Goal: Task Accomplishment & Management: Use online tool/utility

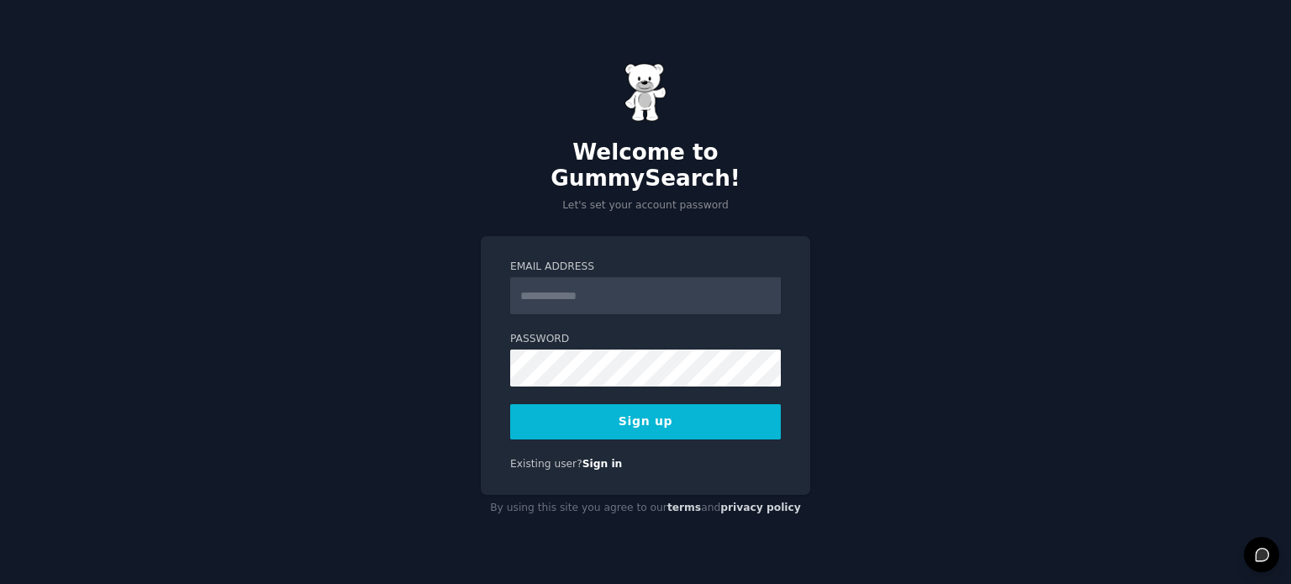
click at [701, 288] on input "Email Address" at bounding box center [645, 295] width 271 height 37
type input "**********"
click at [898, 288] on div "**********" at bounding box center [645, 292] width 1291 height 584
click at [642, 404] on button "Sign up" at bounding box center [645, 421] width 271 height 35
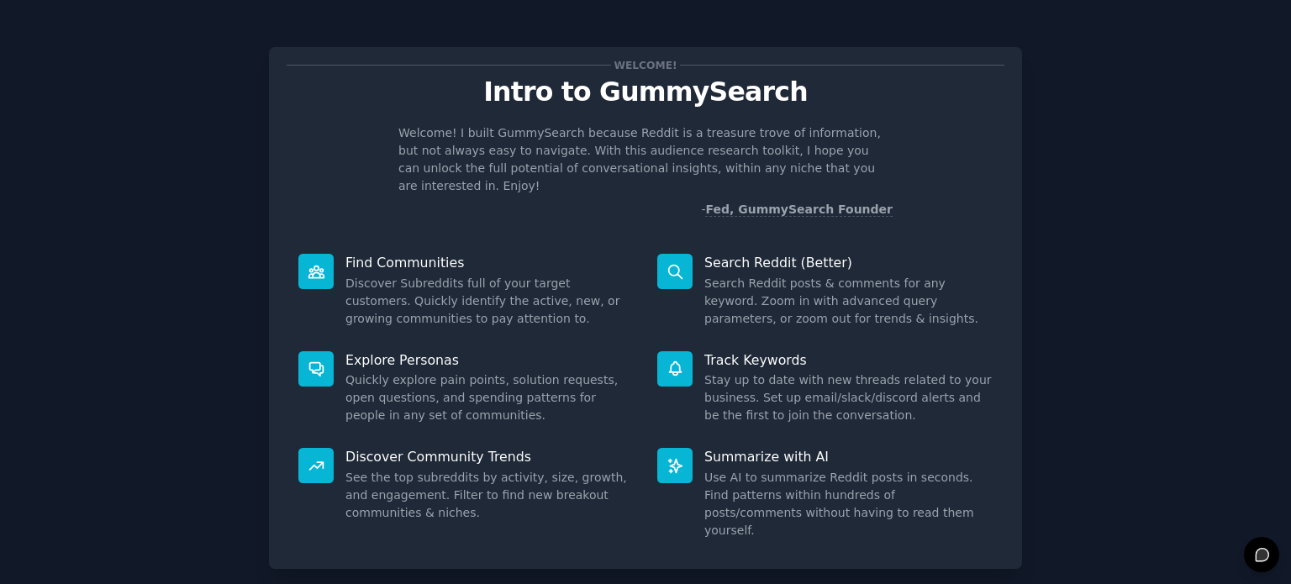
click at [753, 258] on p "Search Reddit (Better)" at bounding box center [848, 263] width 288 height 18
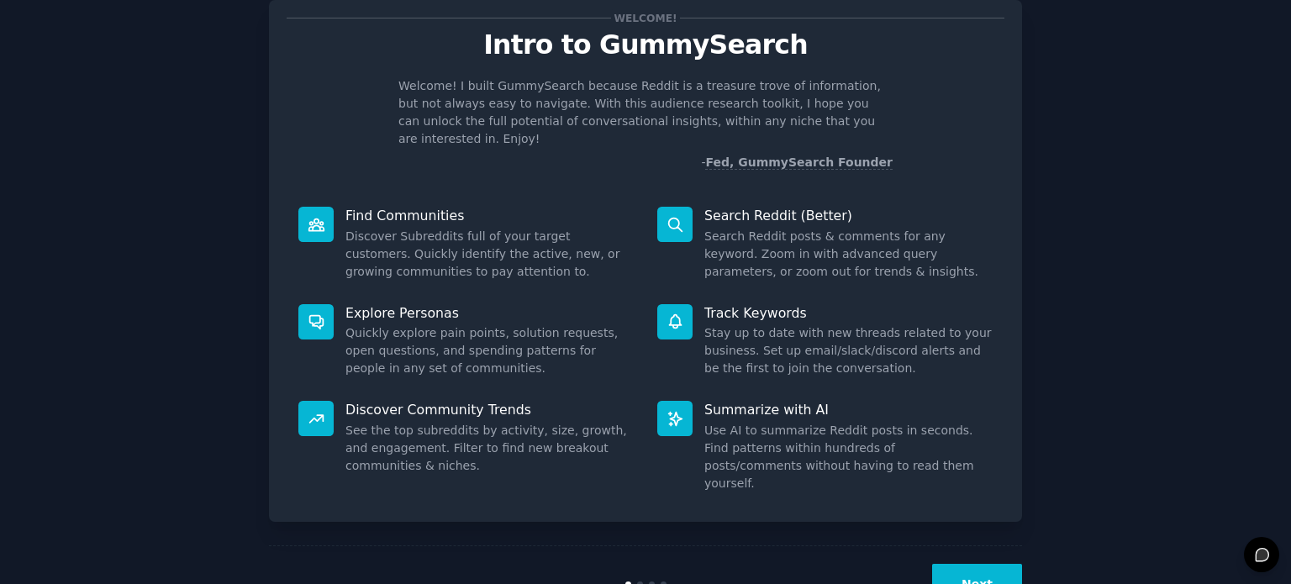
scroll to position [91, 0]
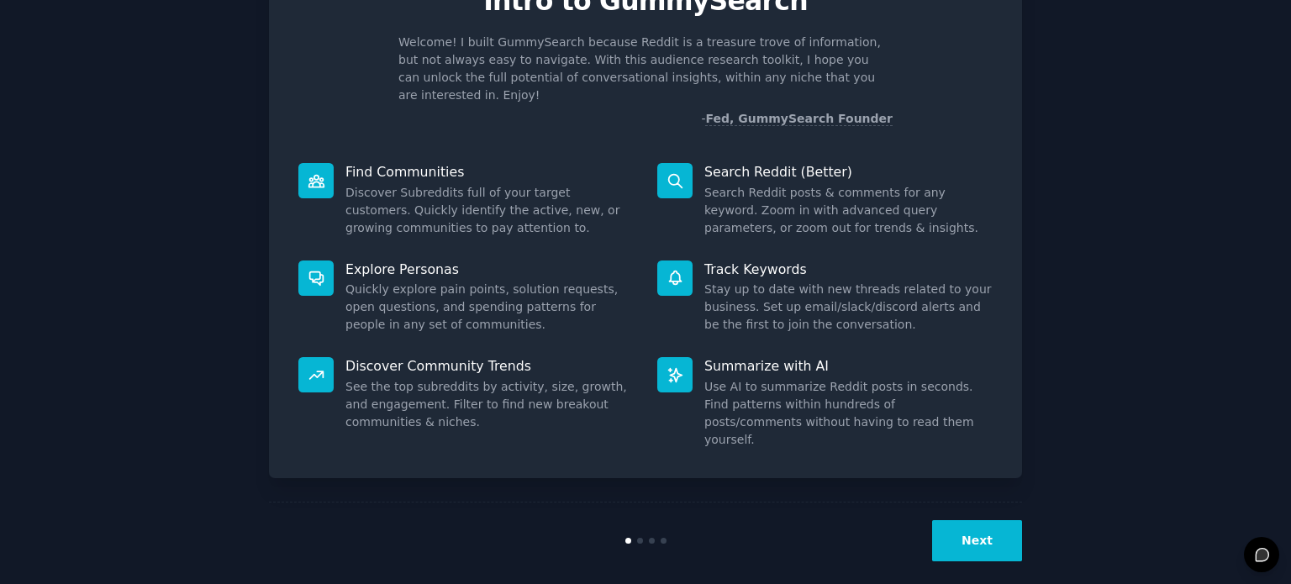
click at [965, 520] on button "Next" at bounding box center [977, 540] width 90 height 41
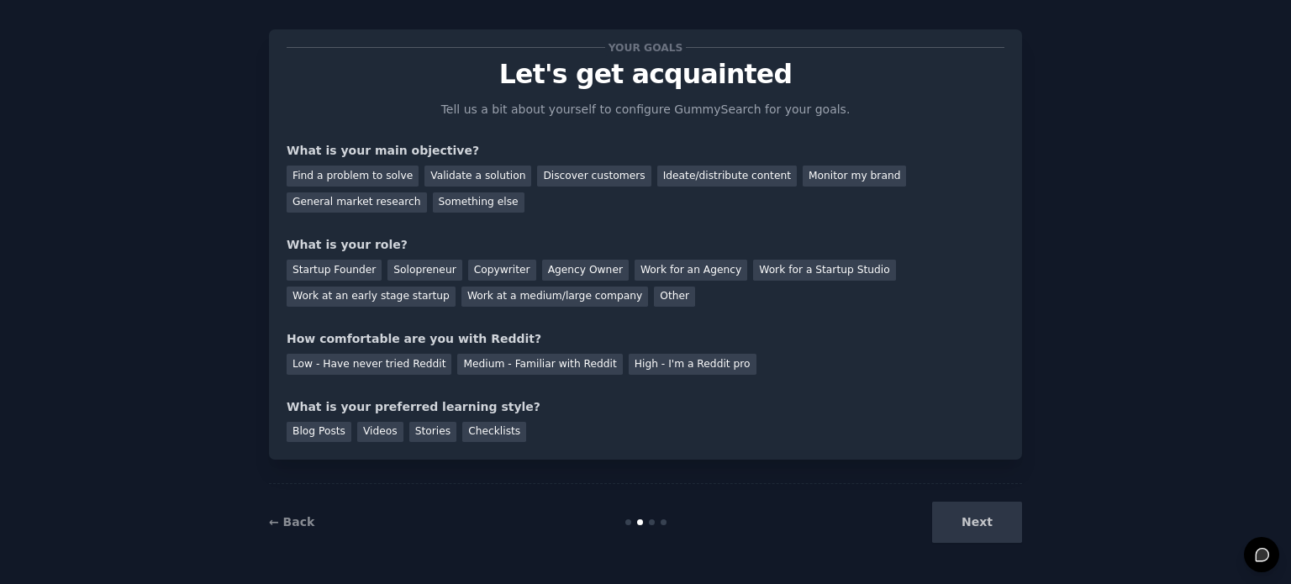
scroll to position [17, 0]
click at [964, 509] on div "Next" at bounding box center [896, 523] width 251 height 41
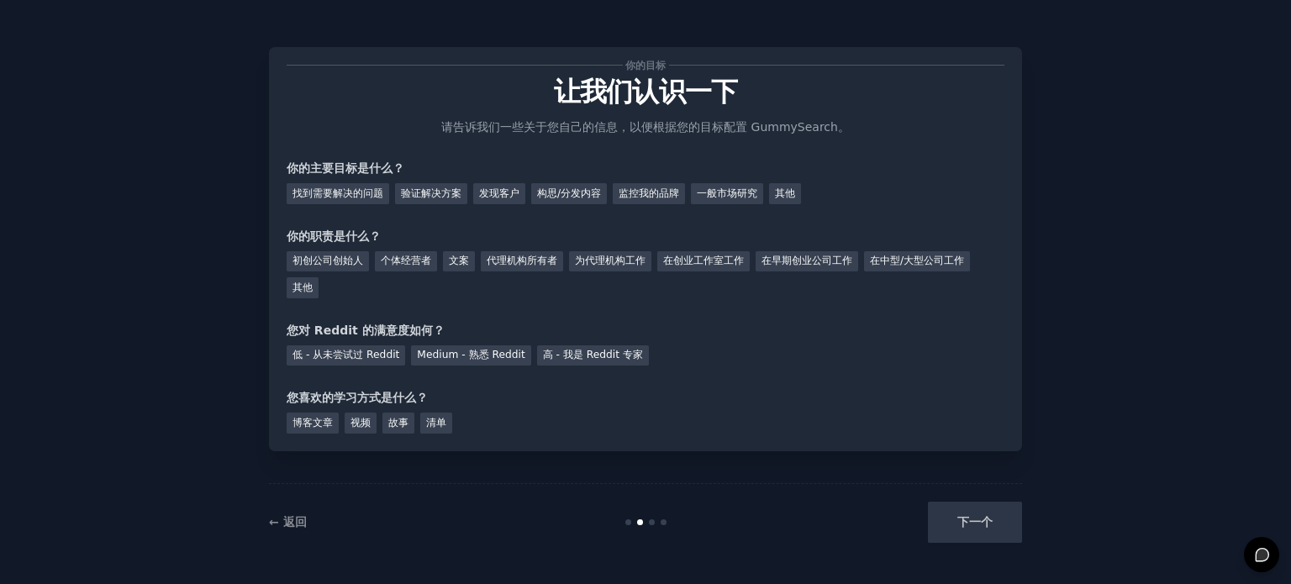
scroll to position [0, 0]
click at [514, 194] on font "发现客户" at bounding box center [499, 193] width 40 height 12
click at [740, 195] on font "一般市场研究" at bounding box center [727, 193] width 61 height 12
click at [356, 197] on font "找到需要解决的问题" at bounding box center [338, 193] width 91 height 12
click at [414, 261] on font "个体经营者" at bounding box center [406, 261] width 50 height 12
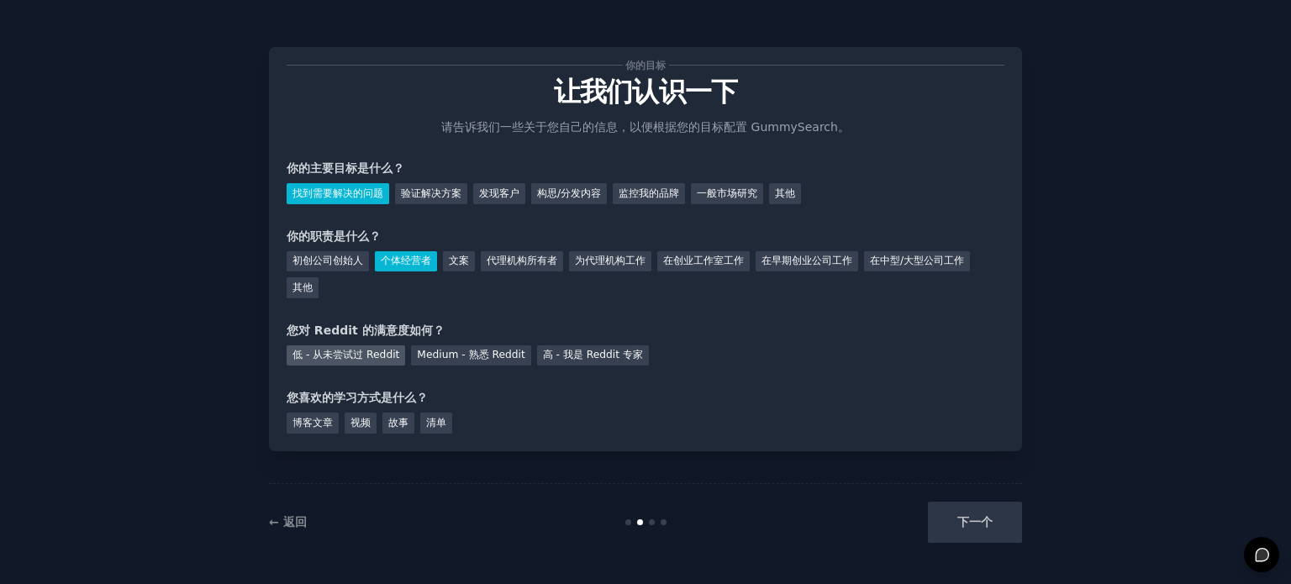
click at [387, 353] on font "低 - 从未尝试过 Reddit" at bounding box center [346, 355] width 107 height 12
click at [319, 421] on font "博客文章" at bounding box center [313, 423] width 40 height 12
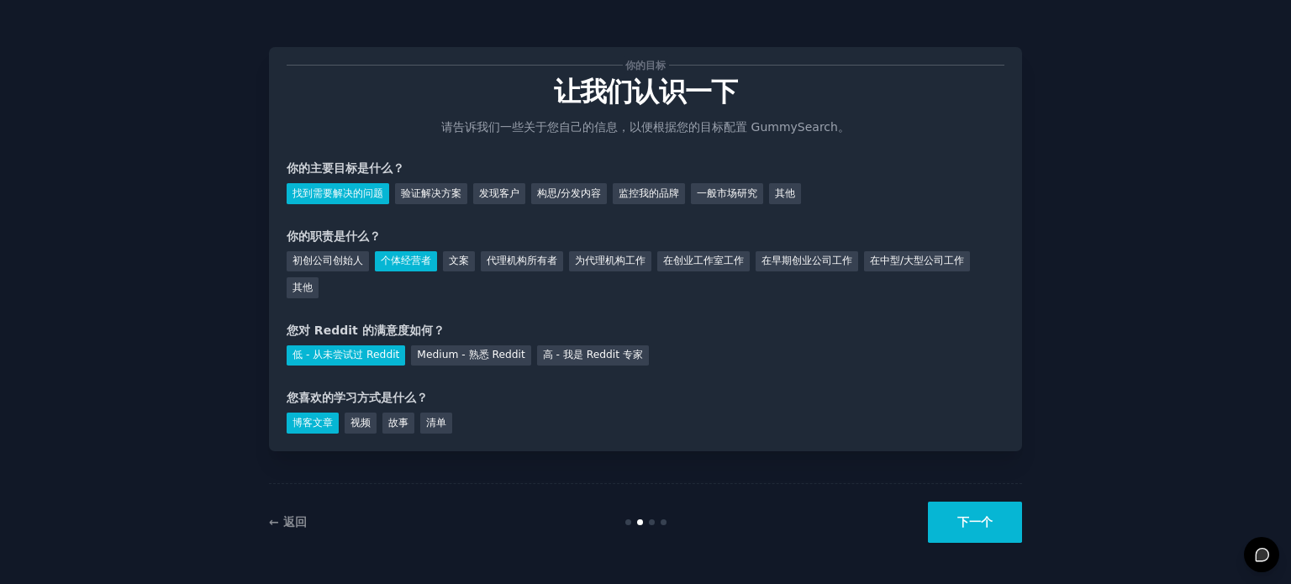
click at [967, 511] on button "下一个" at bounding box center [975, 522] width 94 height 41
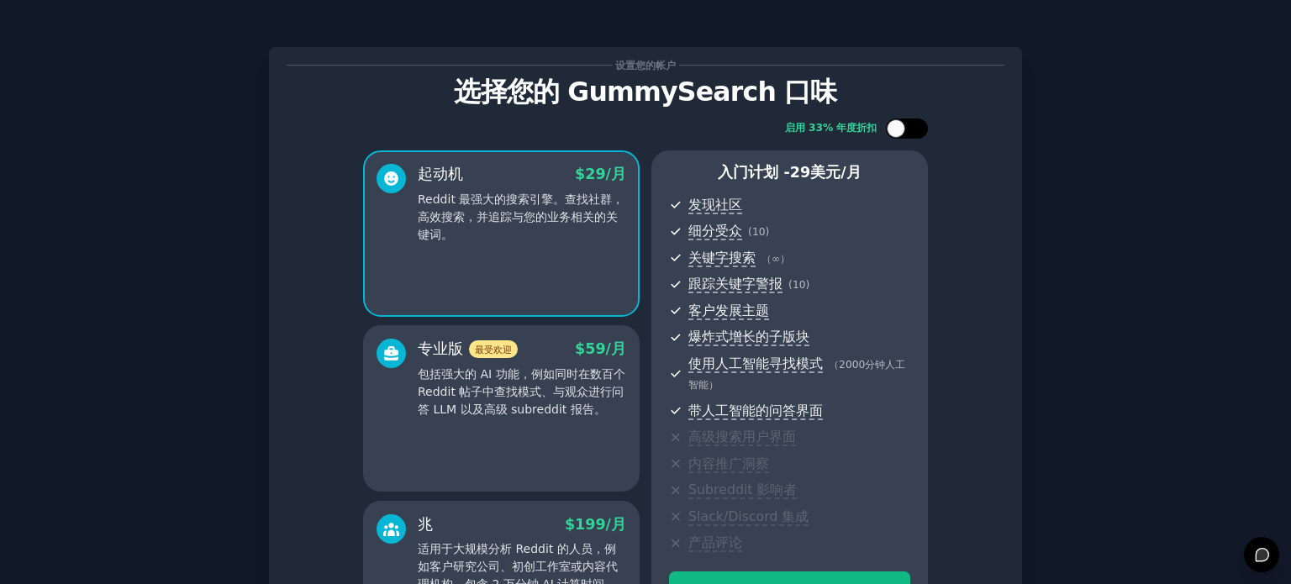
click at [911, 129] on div at bounding box center [915, 128] width 8 height 8
click at [909, 129] on div at bounding box center [918, 128] width 18 height 18
checkbox input "false"
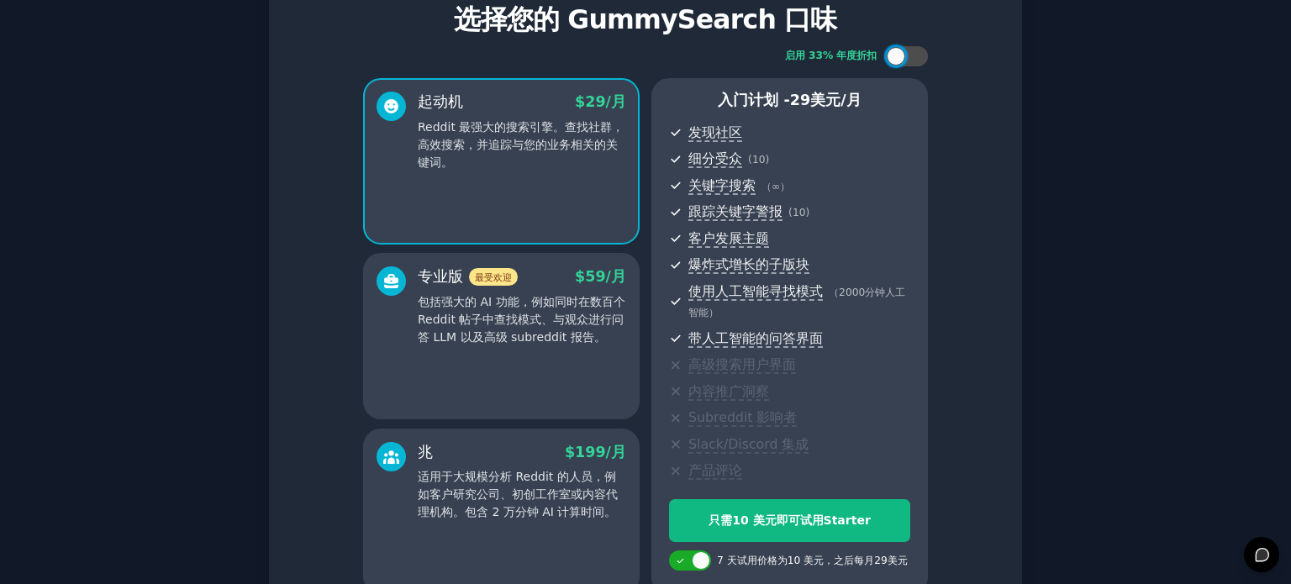
scroll to position [241, 0]
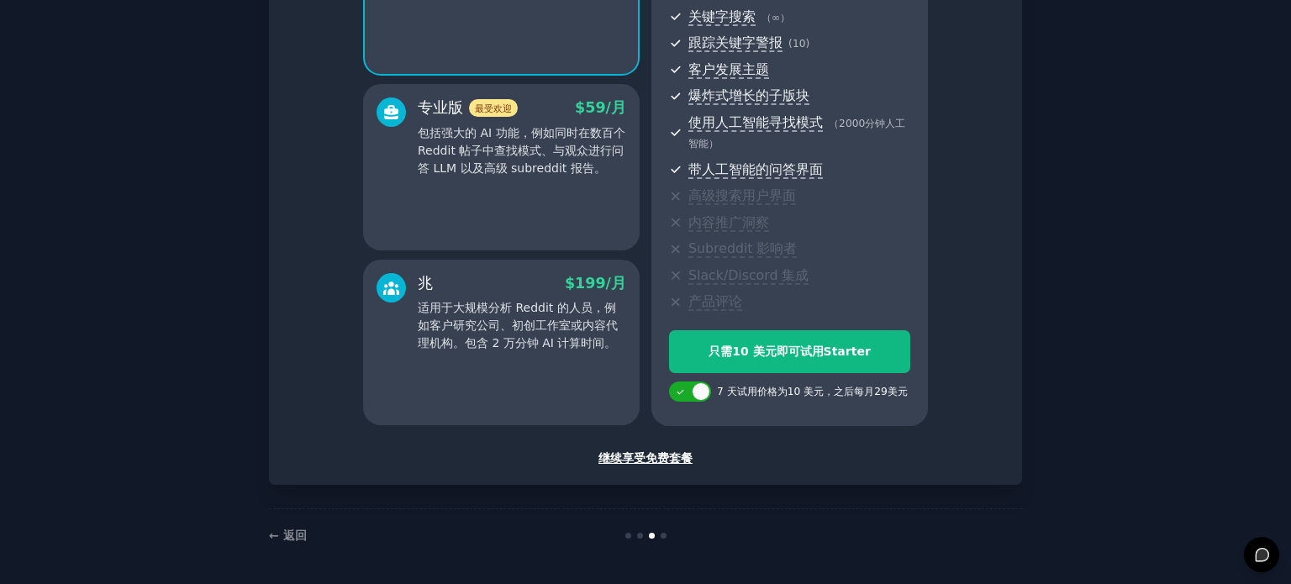
click at [703, 461] on div "继续享受免费套餐" at bounding box center [646, 459] width 718 height 18
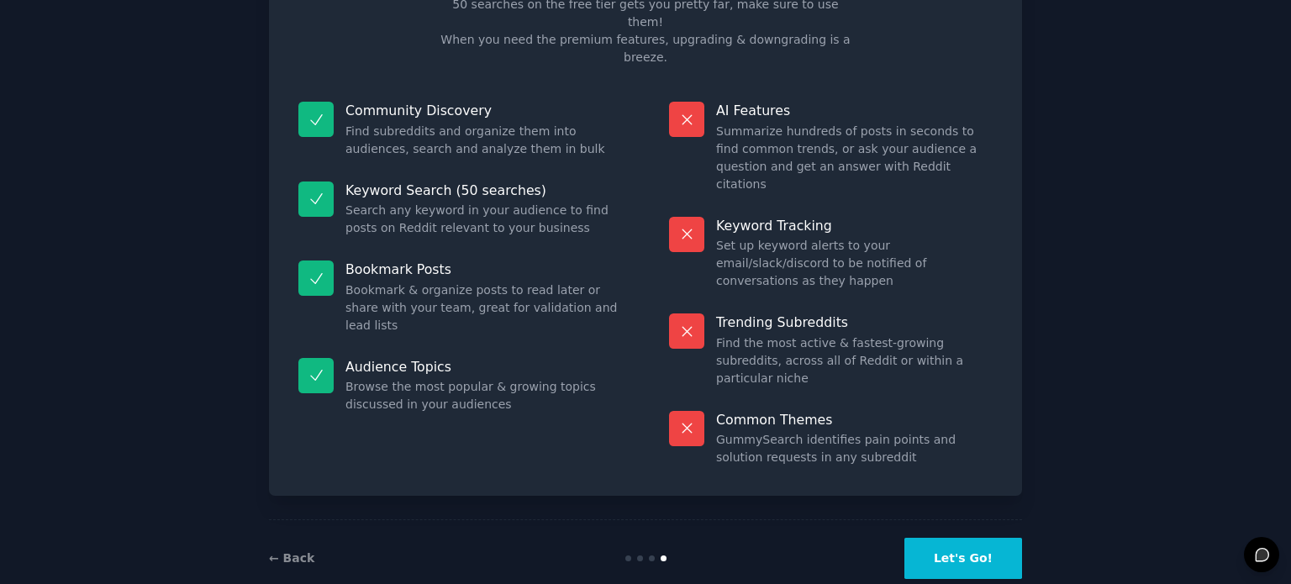
scroll to position [52, 0]
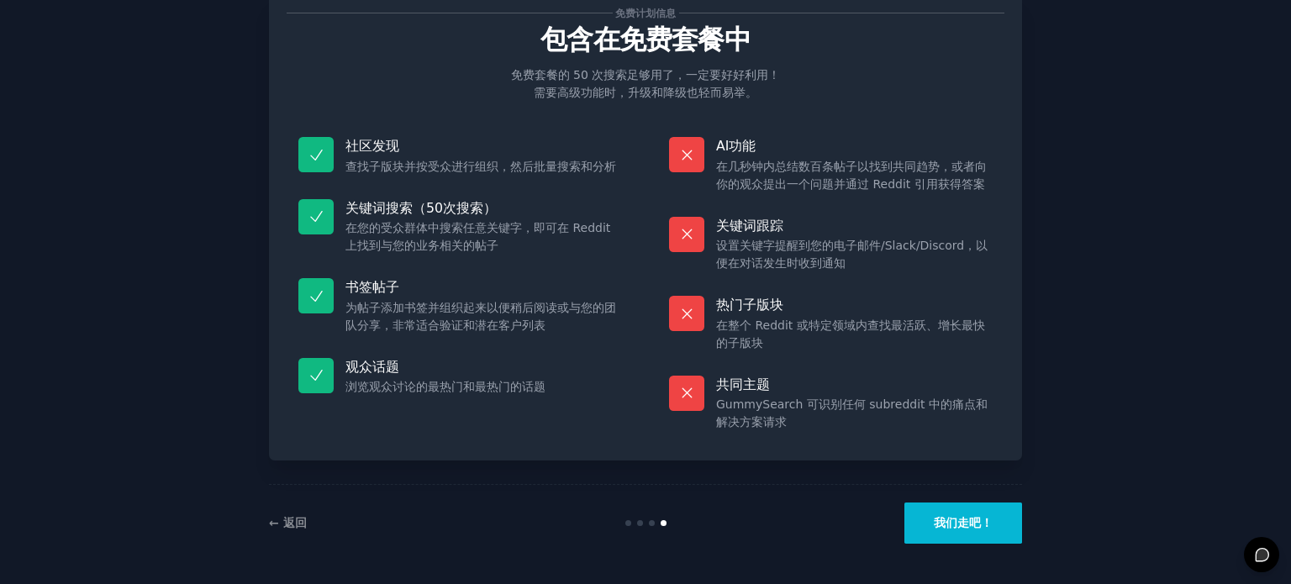
click at [951, 516] on font "我们走吧！" at bounding box center [963, 522] width 59 height 13
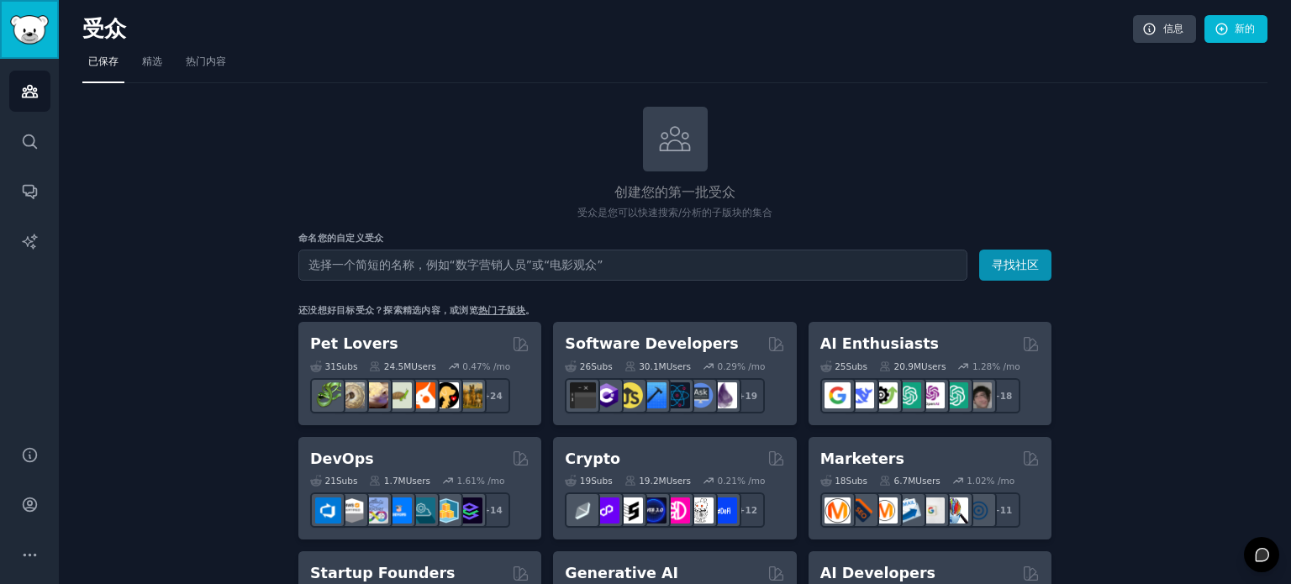
click at [34, 36] on img "侧边栏" at bounding box center [29, 29] width 39 height 29
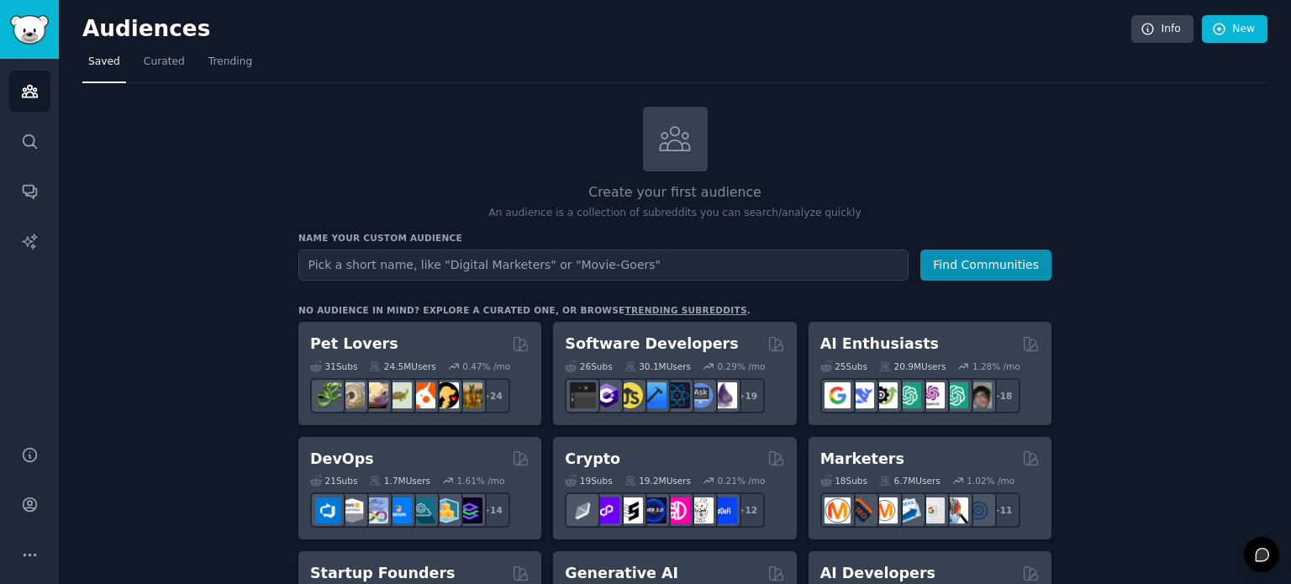
click at [928, 134] on div "Create your first audience An audience is a collection of subreddits you can se…" at bounding box center [674, 164] width 753 height 114
click at [30, 245] on icon "Sidebar" at bounding box center [30, 242] width 18 height 18
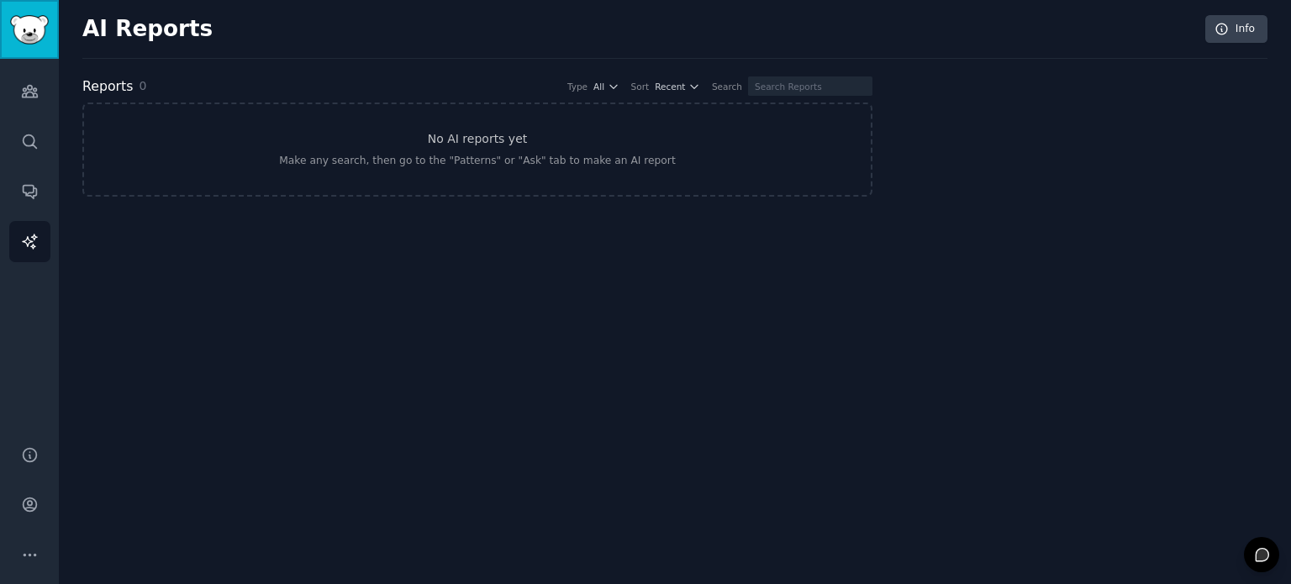
click at [22, 19] on img "Sidebar" at bounding box center [29, 29] width 39 height 29
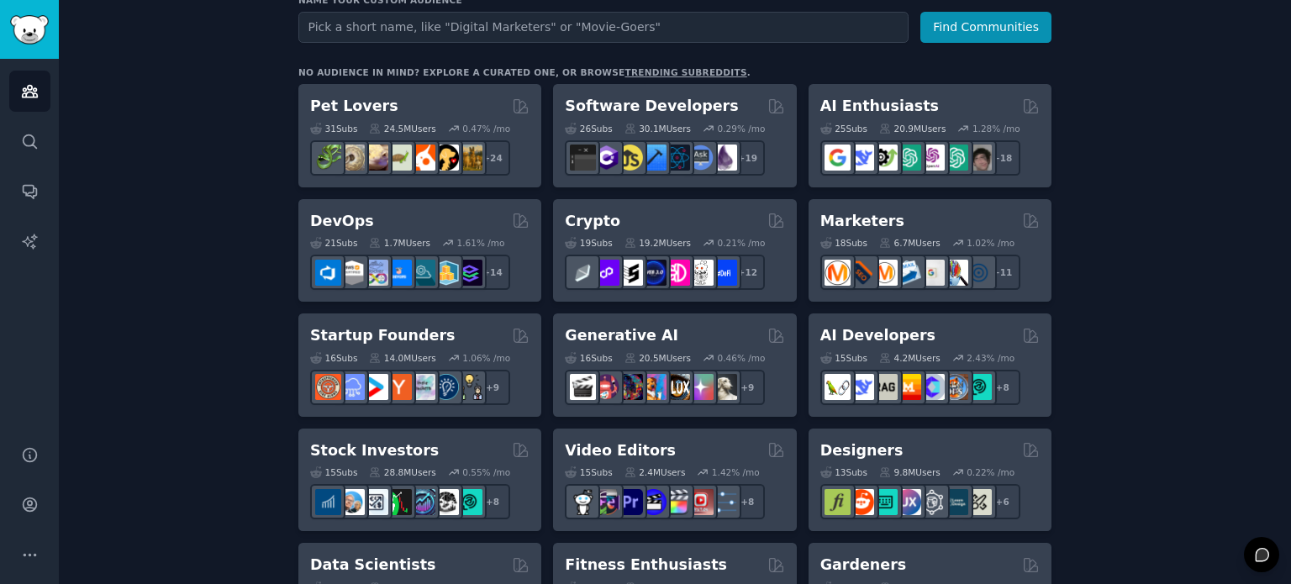
scroll to position [252, 0]
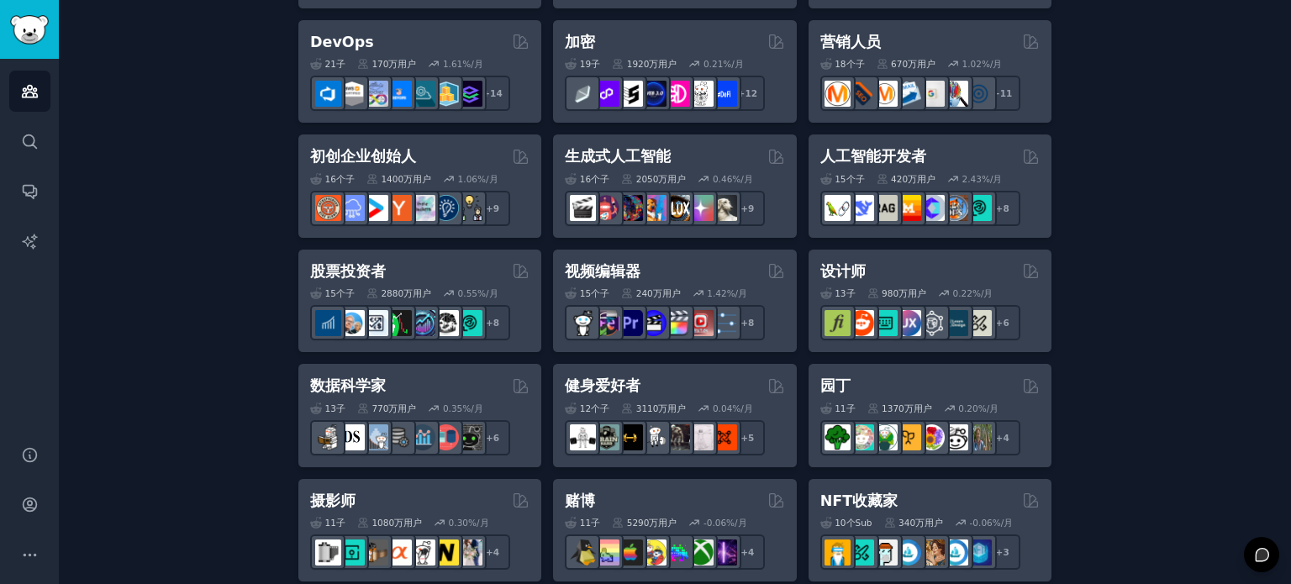
scroll to position [420, 0]
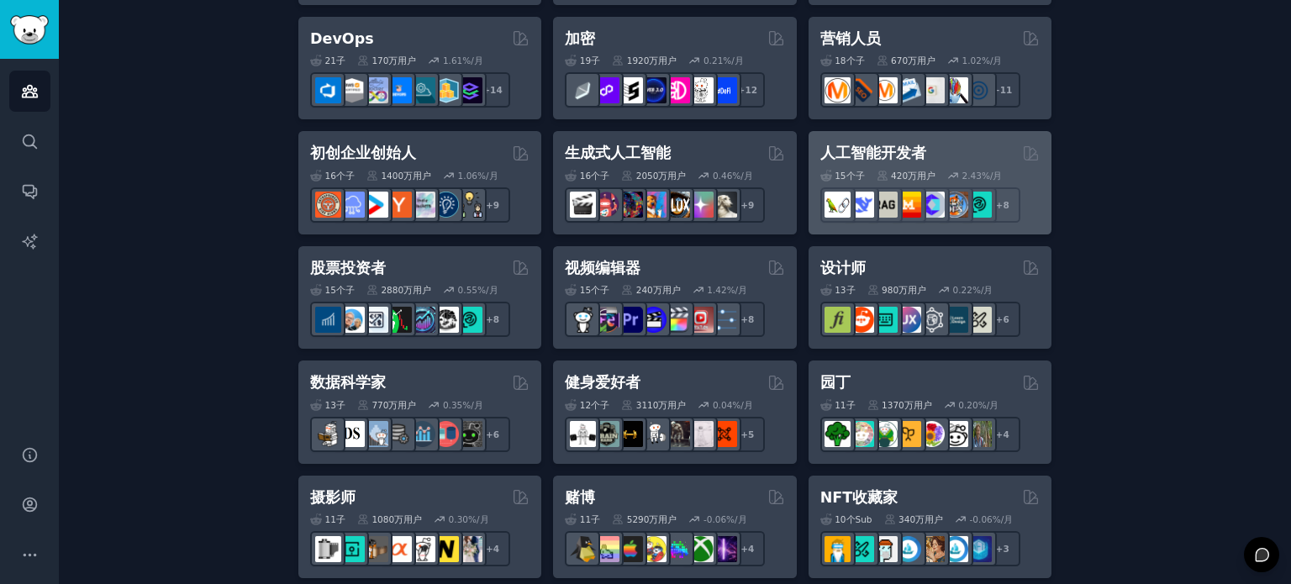
click at [928, 146] on div "人工智能开发者" at bounding box center [929, 153] width 219 height 21
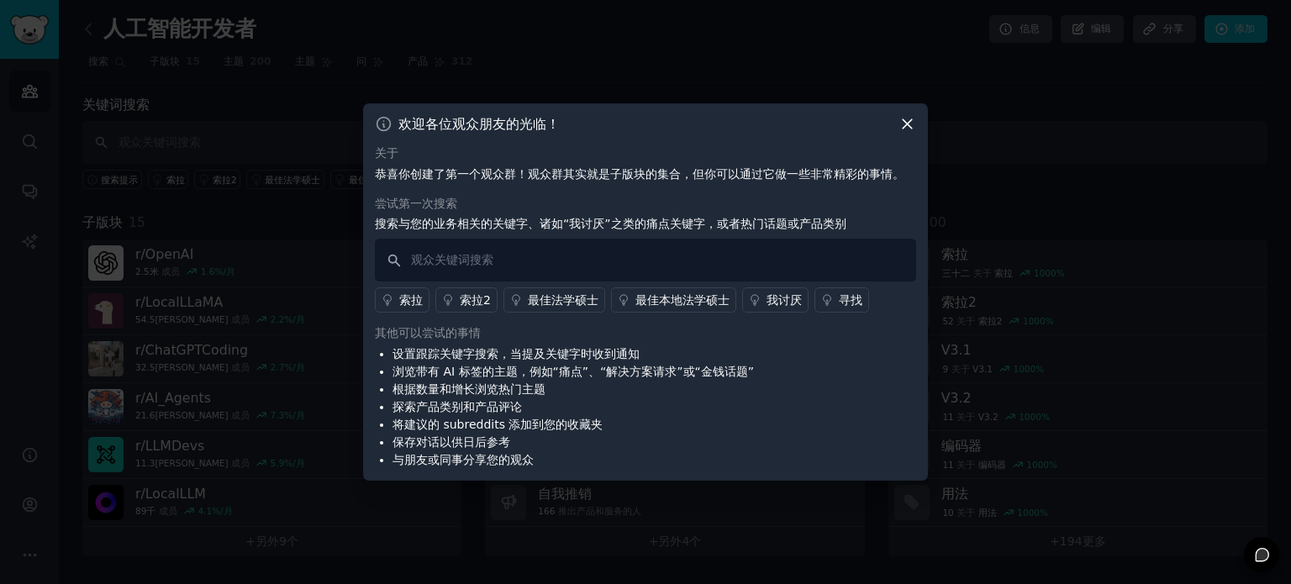
click at [909, 122] on icon at bounding box center [907, 124] width 9 height 9
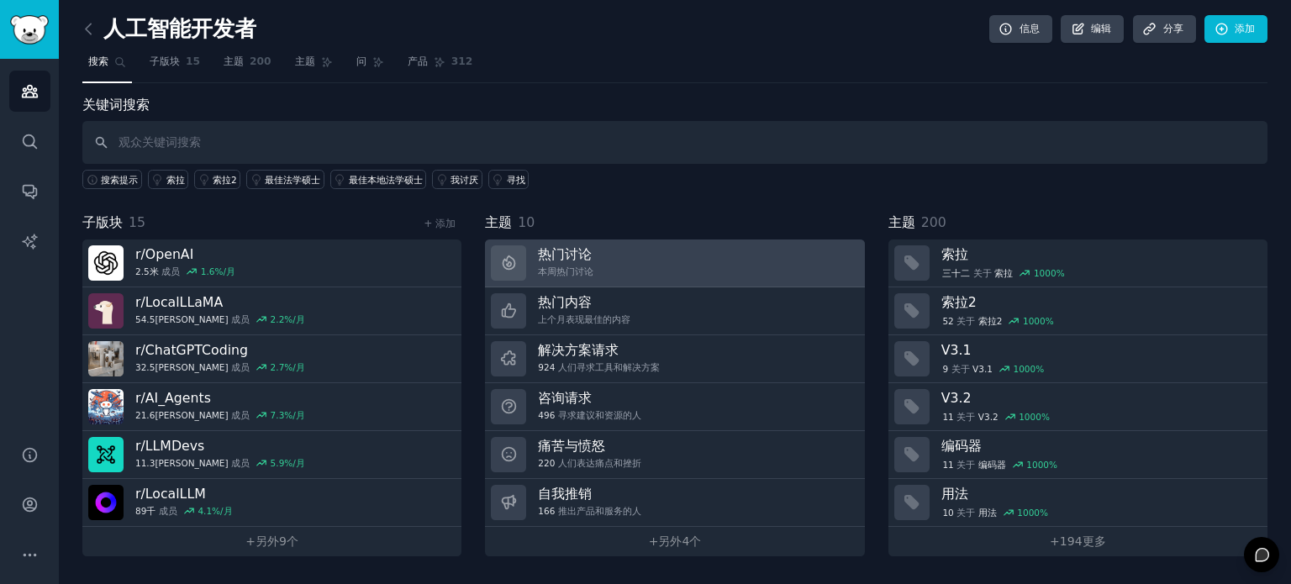
click at [682, 251] on link "热门讨论 本周热门讨论" at bounding box center [674, 264] width 379 height 48
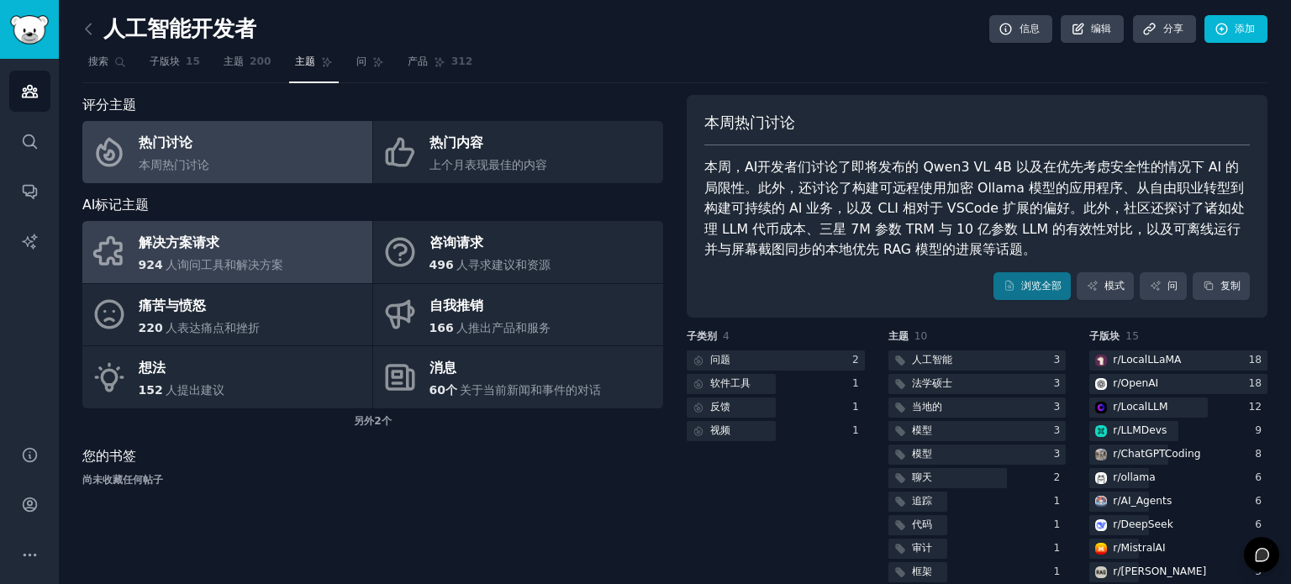
click at [279, 248] on div "解决方案请求" at bounding box center [211, 243] width 145 height 27
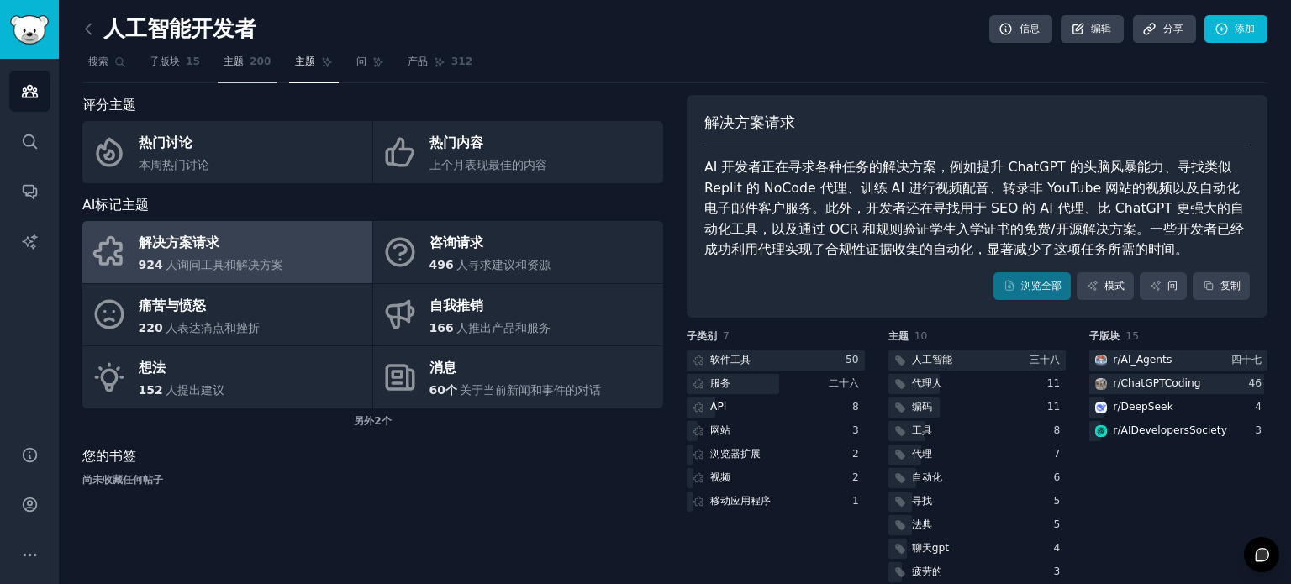
click at [235, 68] on span "主题" at bounding box center [234, 62] width 20 height 15
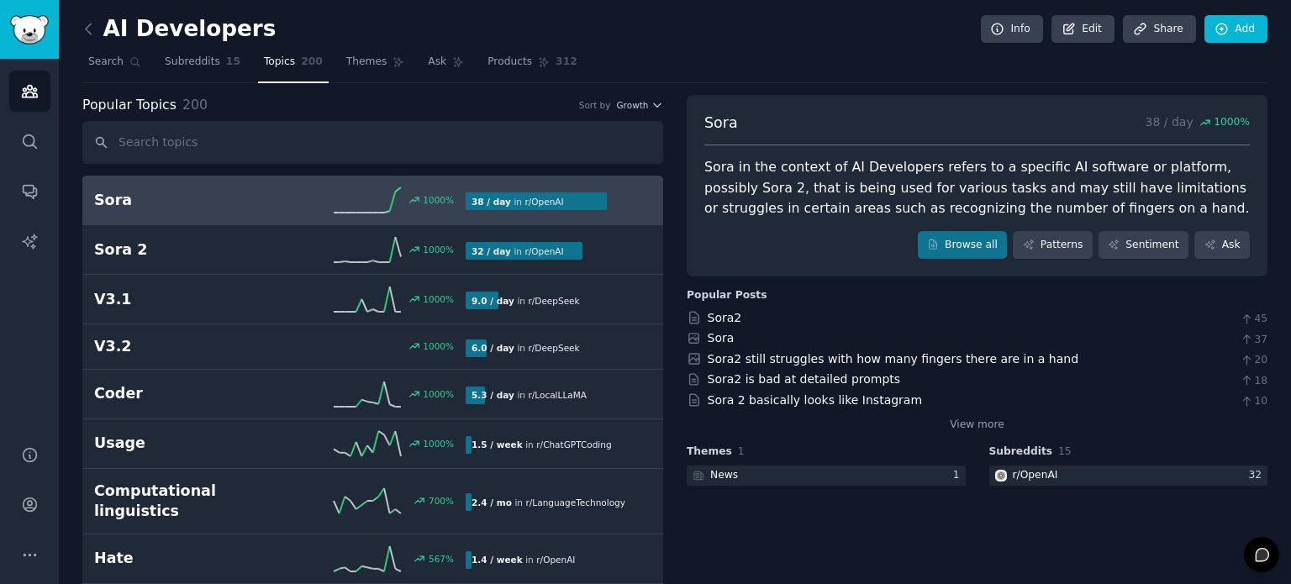
click at [707, 46] on div "AI Developers Info Edit Share Add" at bounding box center [674, 32] width 1185 height 34
